Goal: Transaction & Acquisition: Purchase product/service

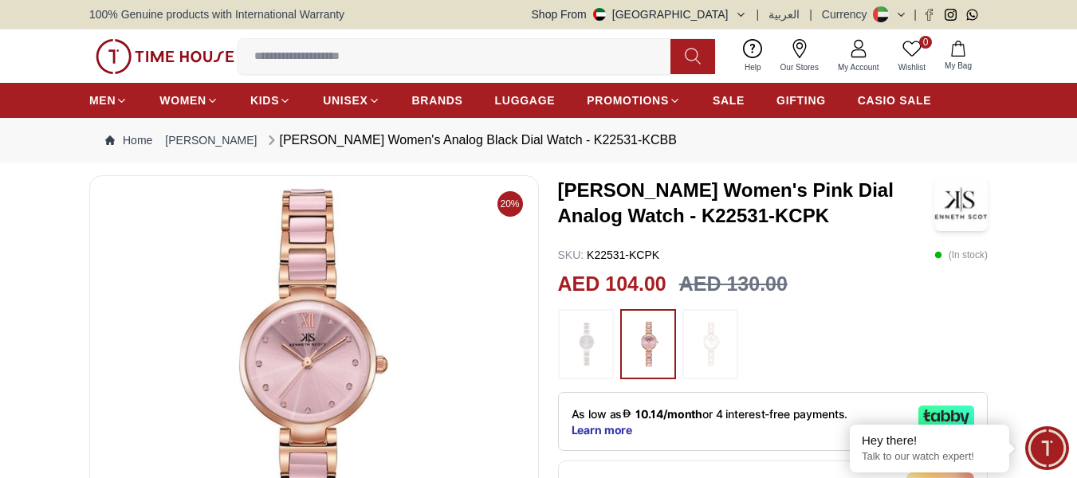
scroll to position [80, 0]
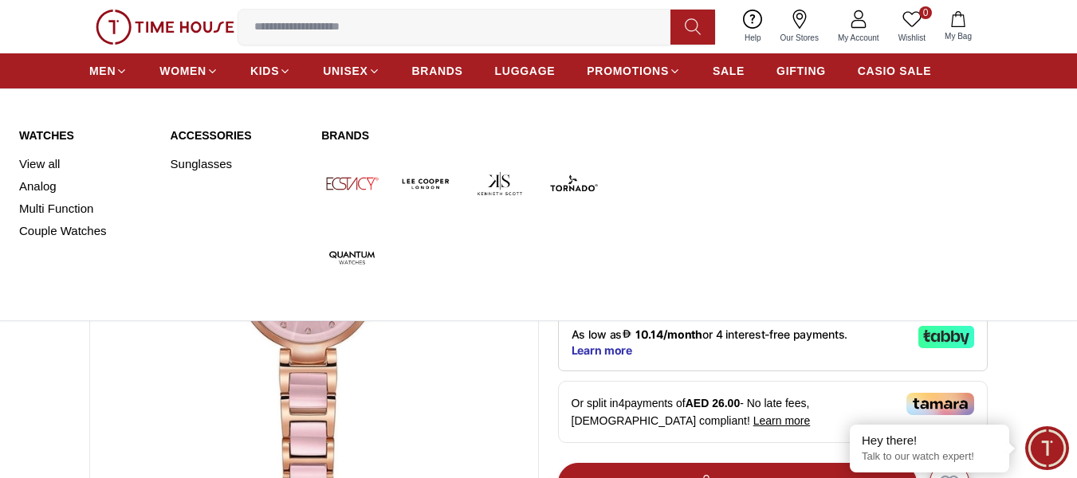
click at [42, 137] on link "Watches" at bounding box center [85, 136] width 132 height 16
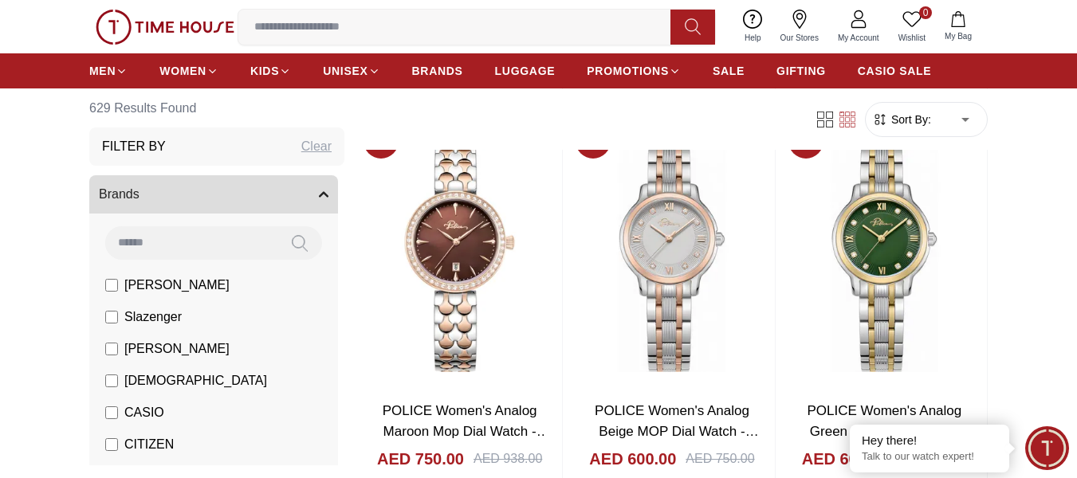
scroll to position [558, 0]
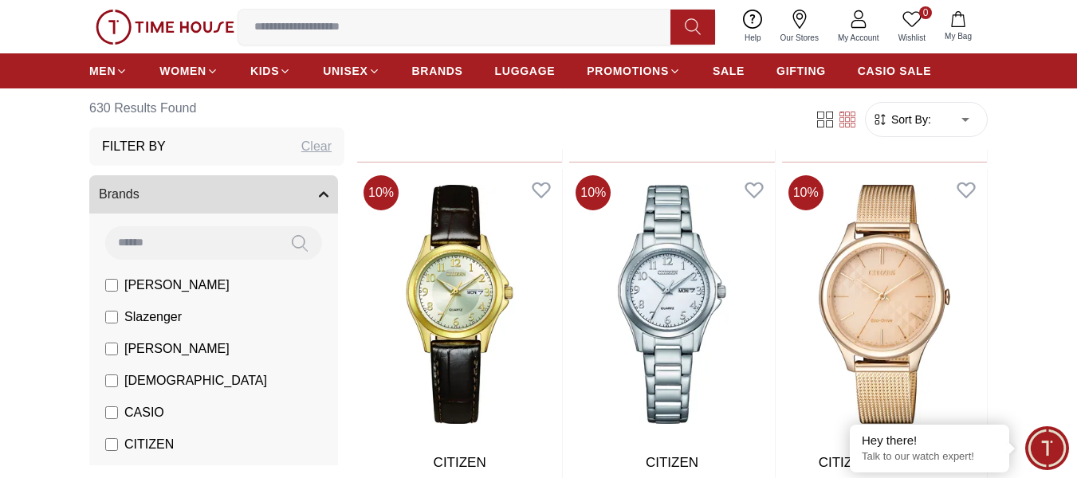
scroll to position [3827, 0]
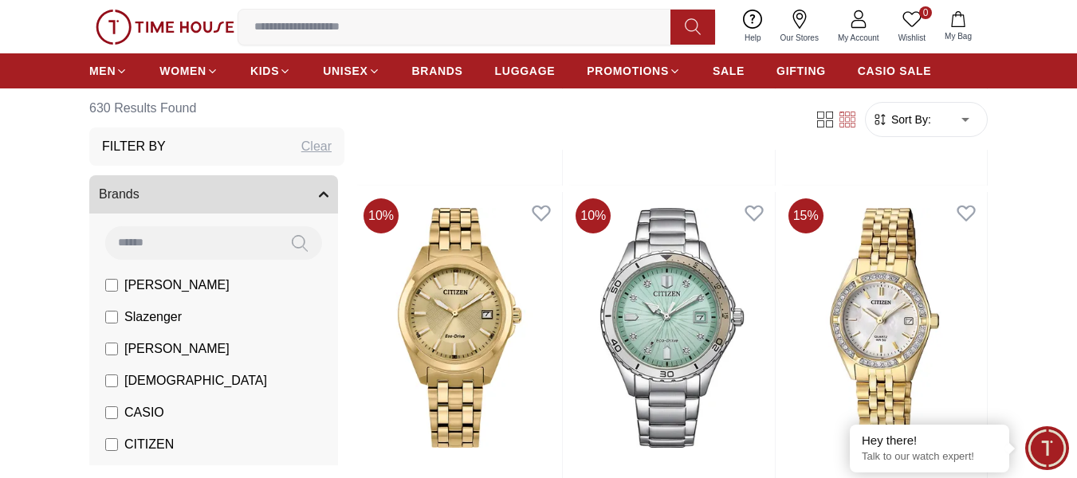
scroll to position [7892, 0]
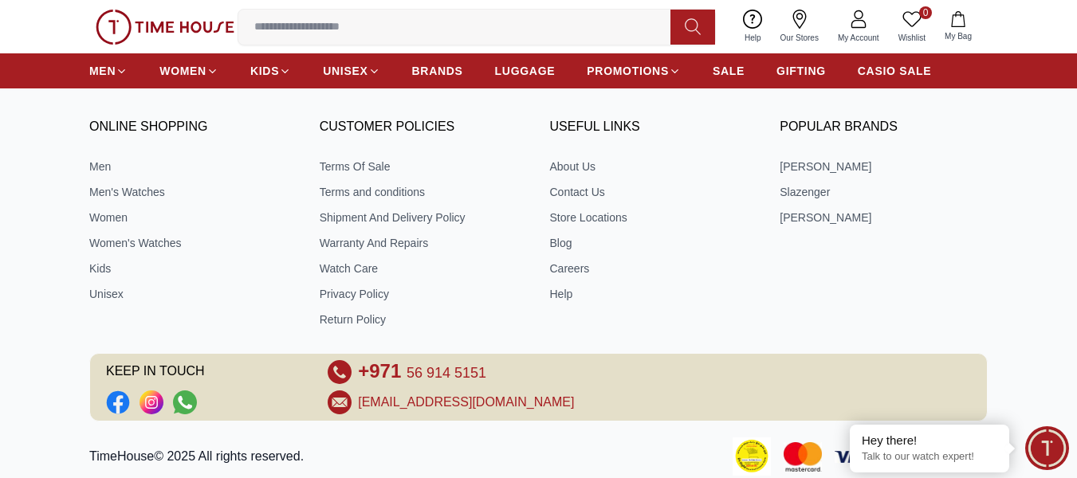
scroll to position [11502, 0]
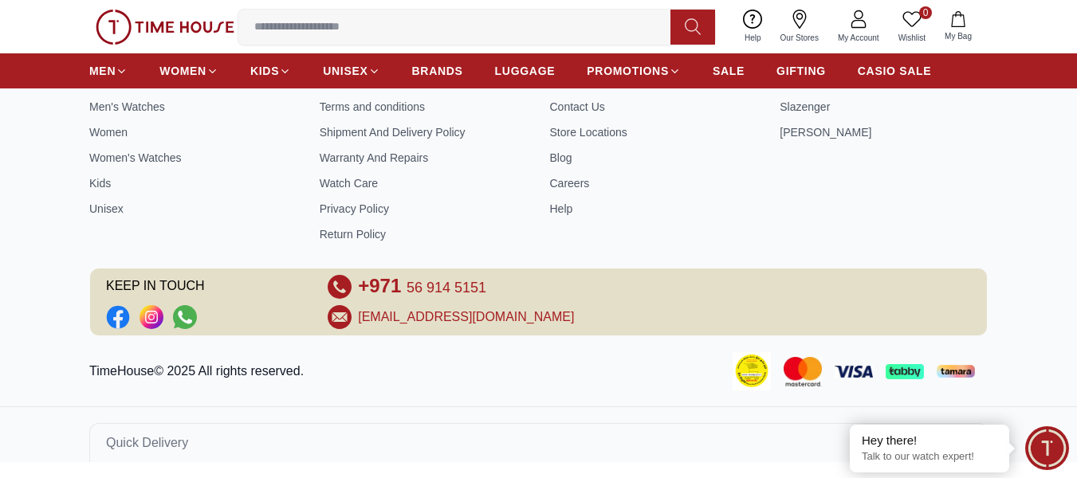
click at [915, 16] on icon at bounding box center [911, 19] width 19 height 19
